Goal: Task Accomplishment & Management: Complete application form

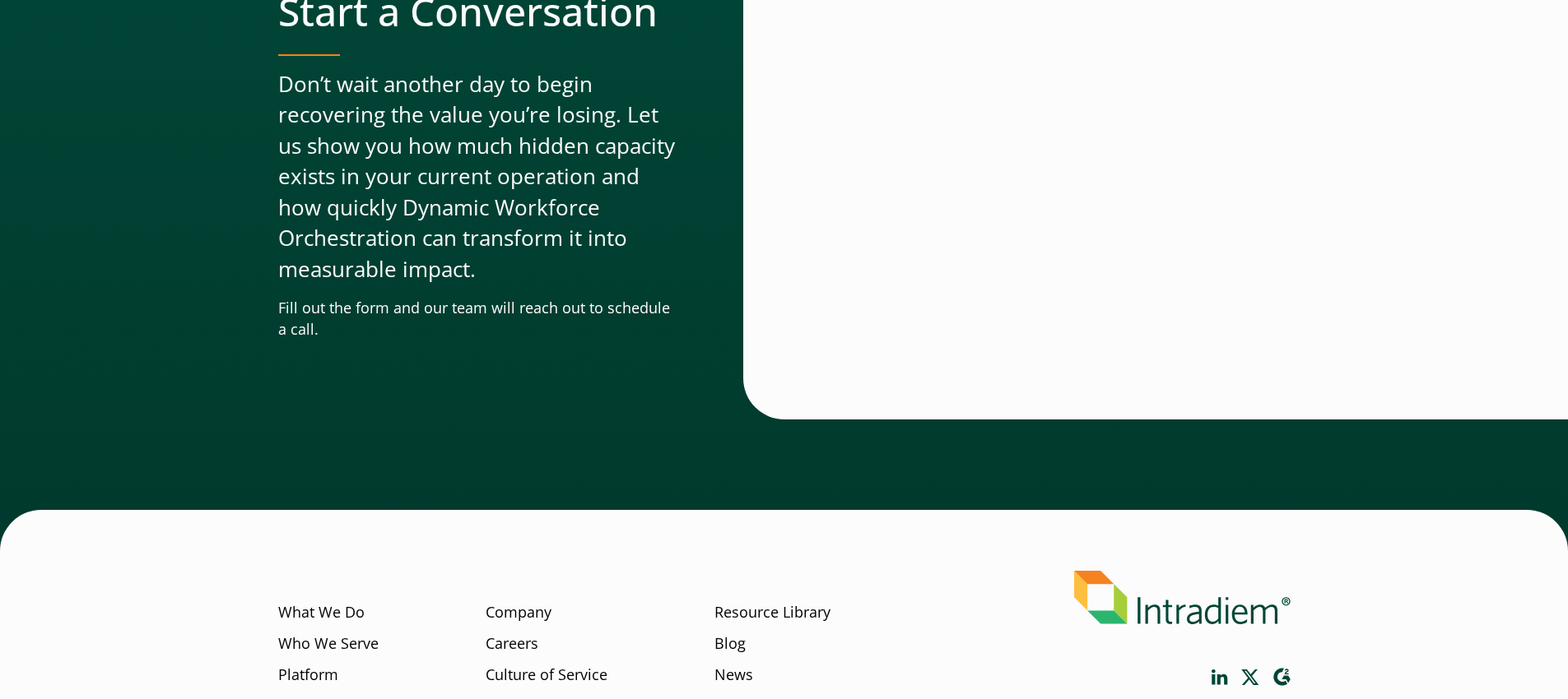
scroll to position [5584, 0]
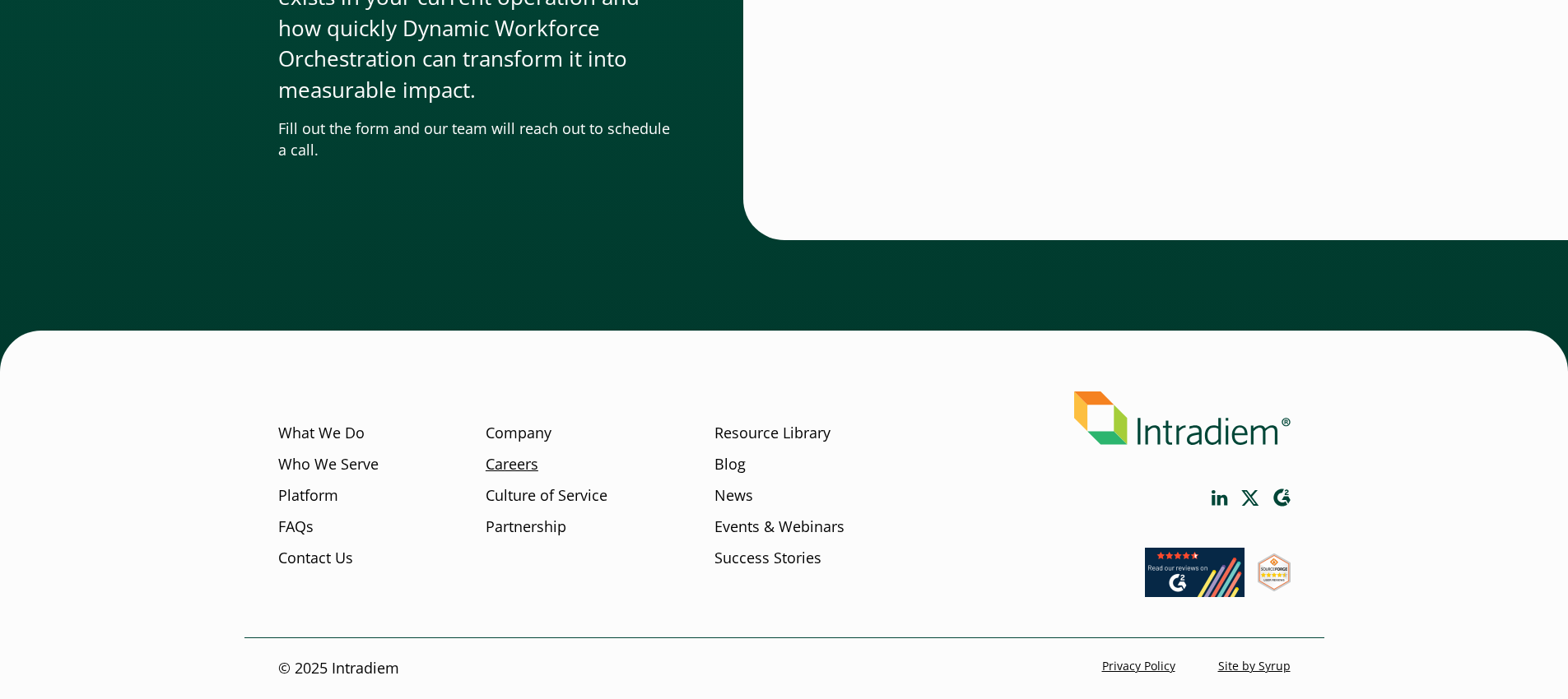
click at [514, 473] on link "Careers" at bounding box center [511, 465] width 52 height 22
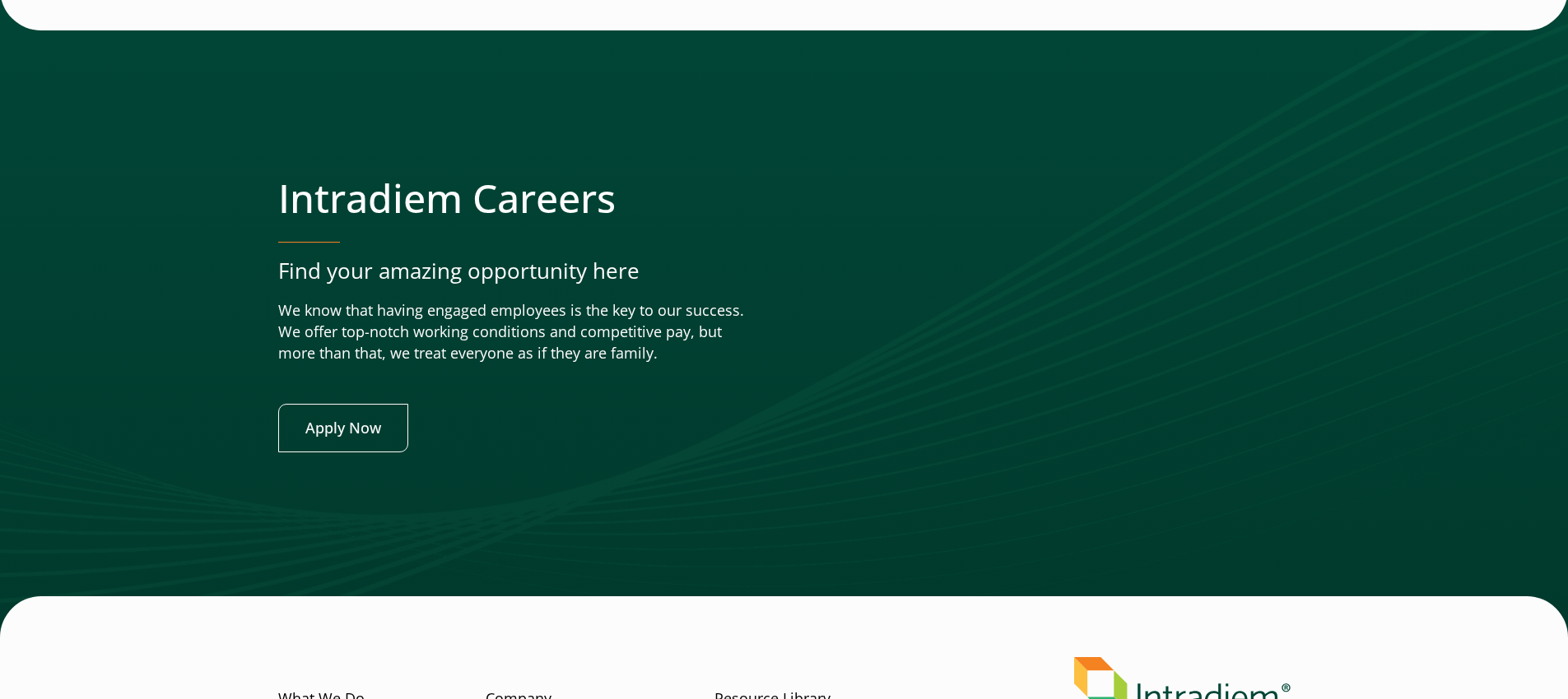
scroll to position [6505, 0]
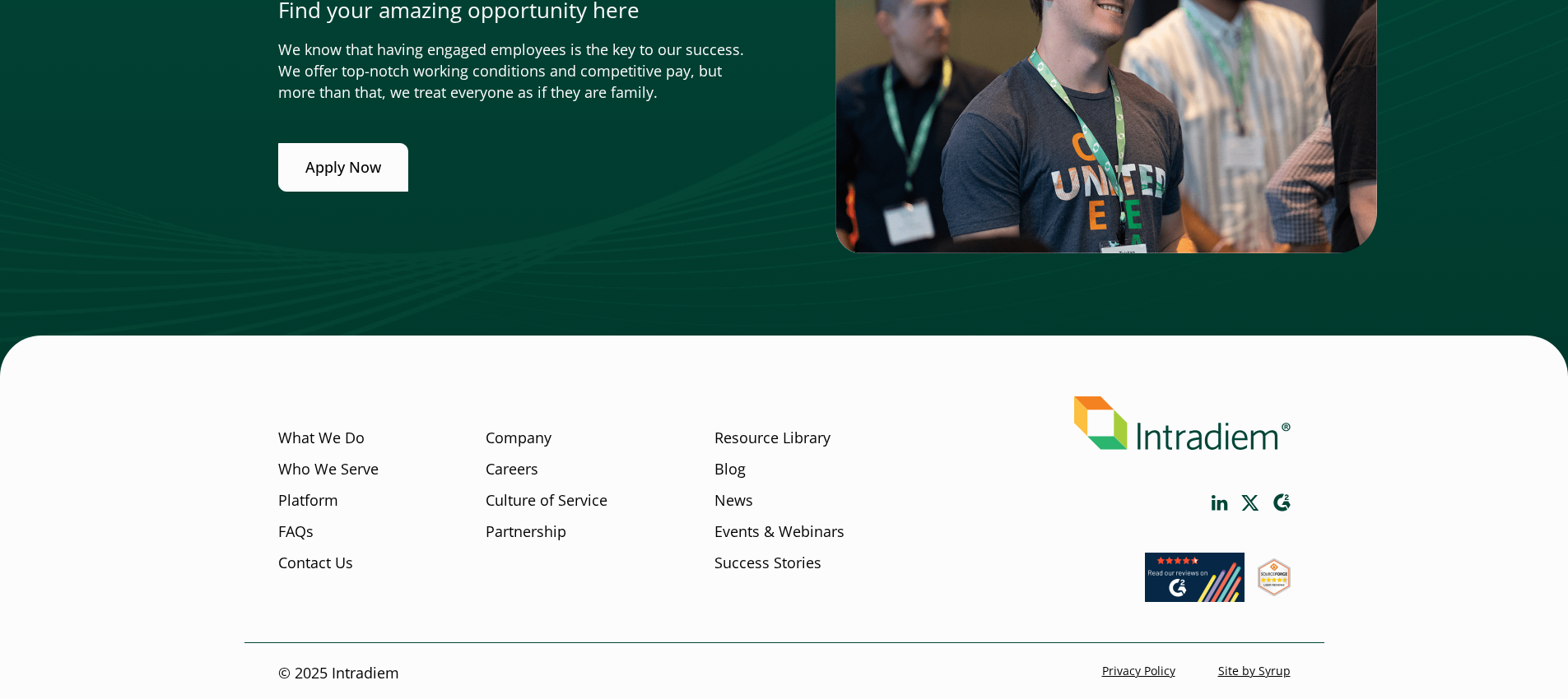
click at [337, 184] on link "Apply Now" at bounding box center [343, 167] width 130 height 49
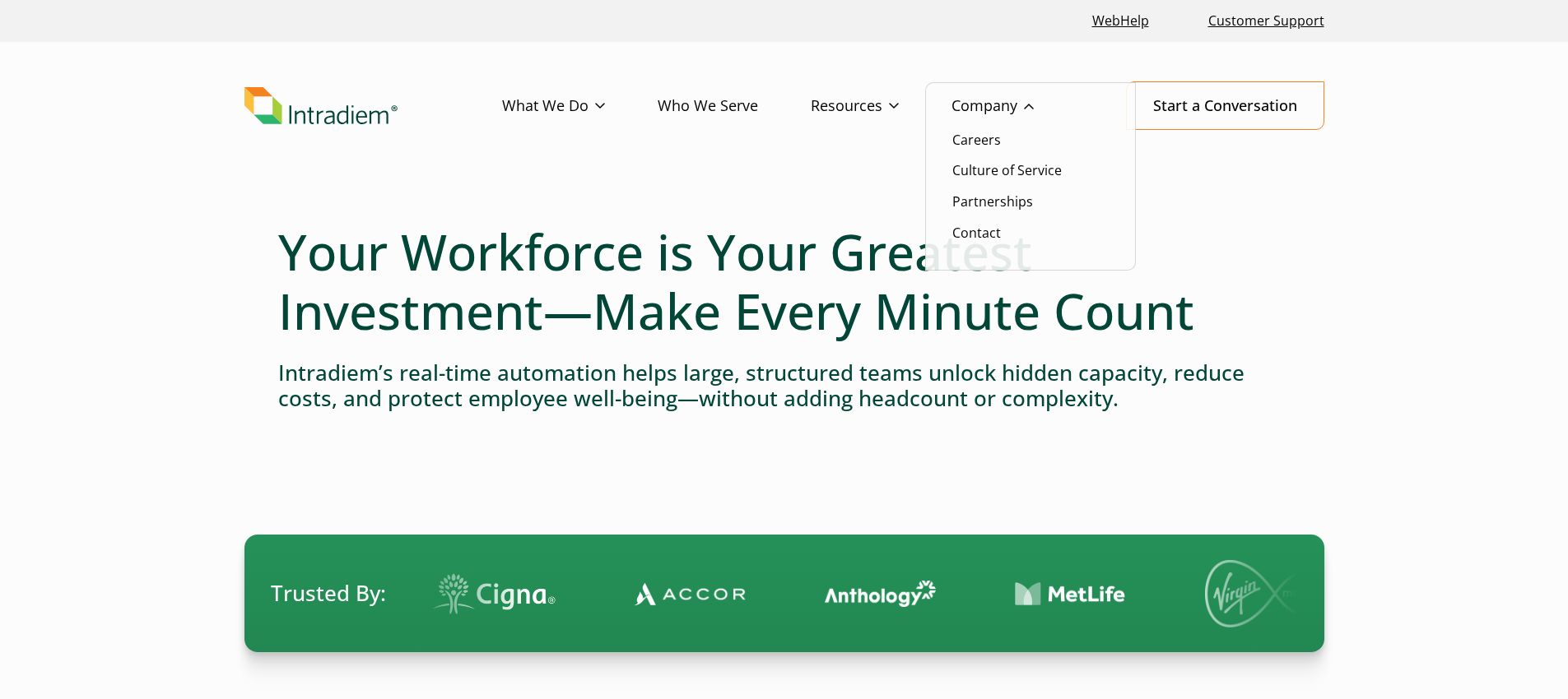
click at [1006, 136] on li "Careers" at bounding box center [1030, 140] width 156 height 22
click at [991, 142] on link "Careers" at bounding box center [976, 140] width 49 height 18
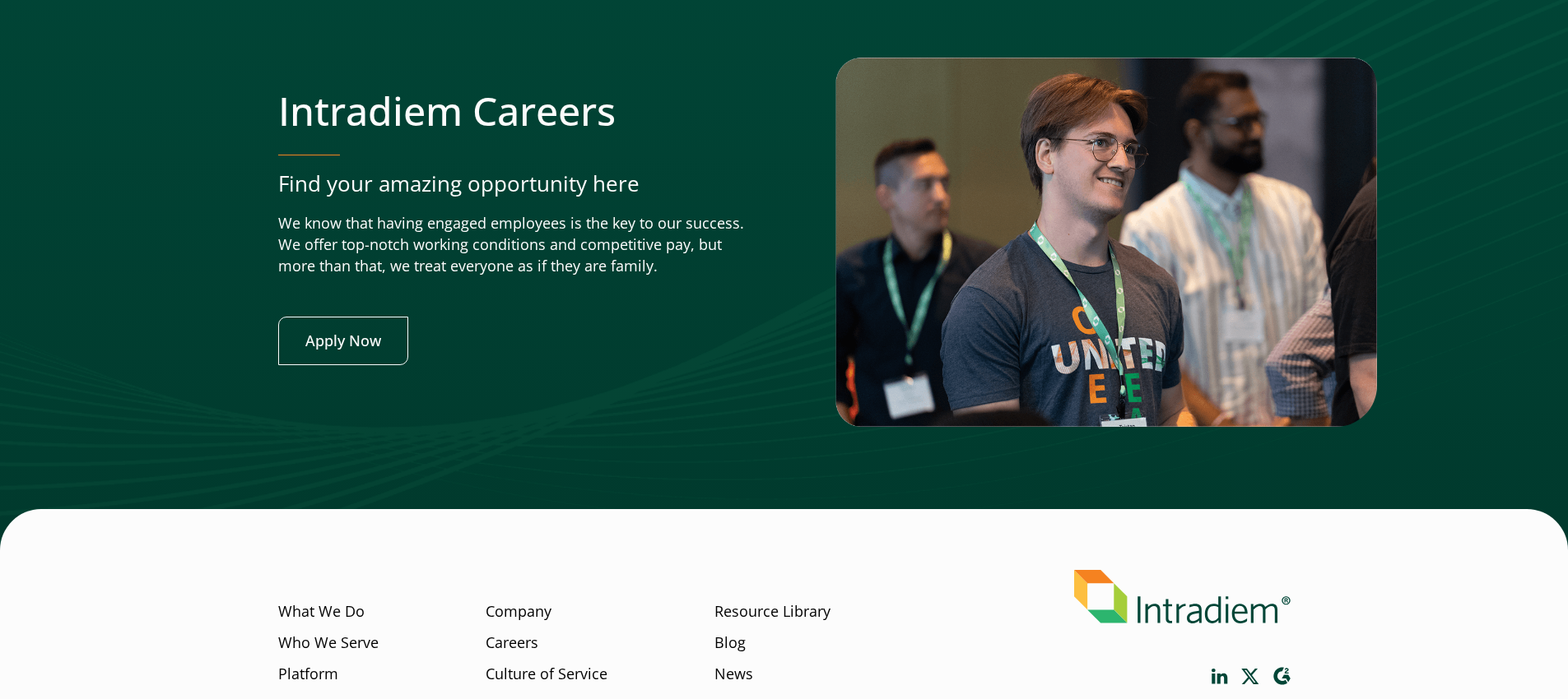
scroll to position [6511, 0]
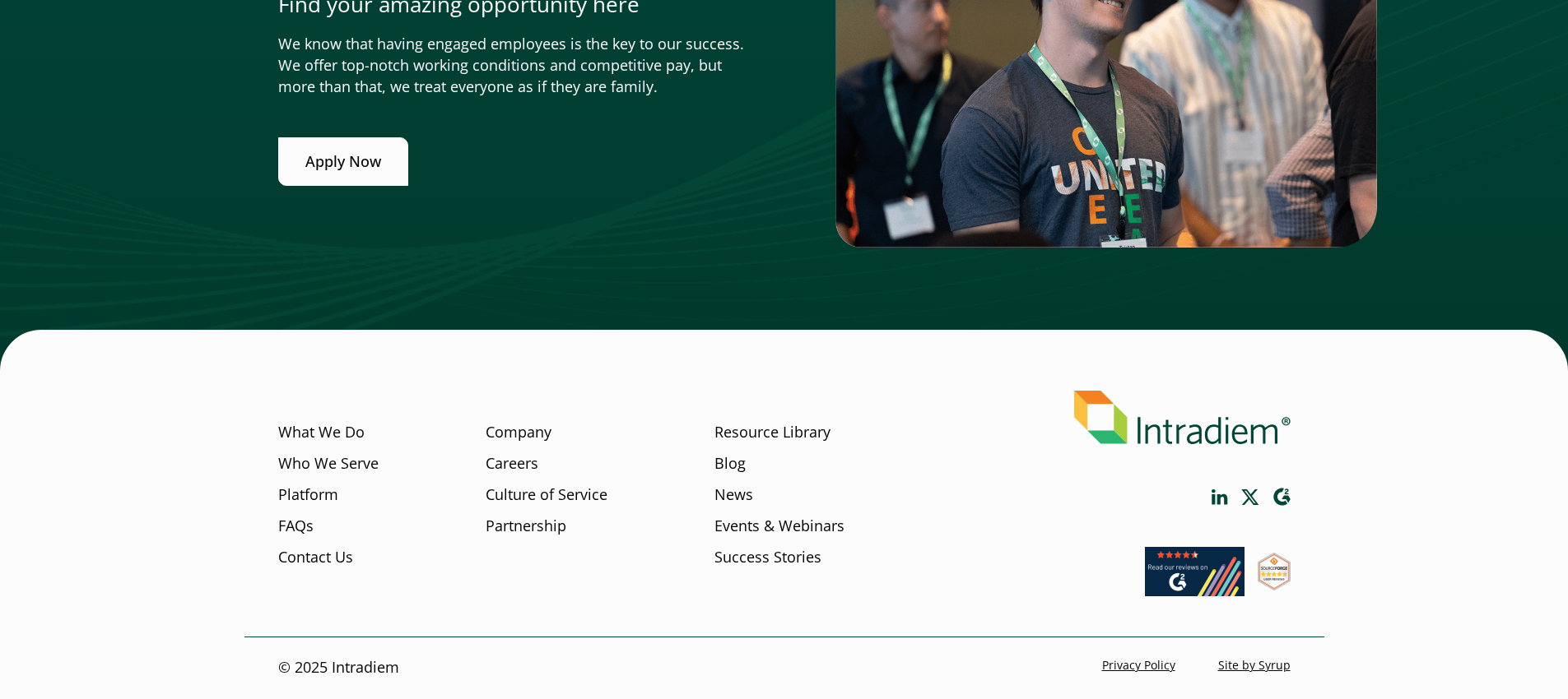
click at [358, 185] on link "Apply Now" at bounding box center [343, 162] width 130 height 49
click at [345, 158] on link "Apply Now" at bounding box center [343, 162] width 130 height 49
